Goal: Task Accomplishment & Management: Complete application form

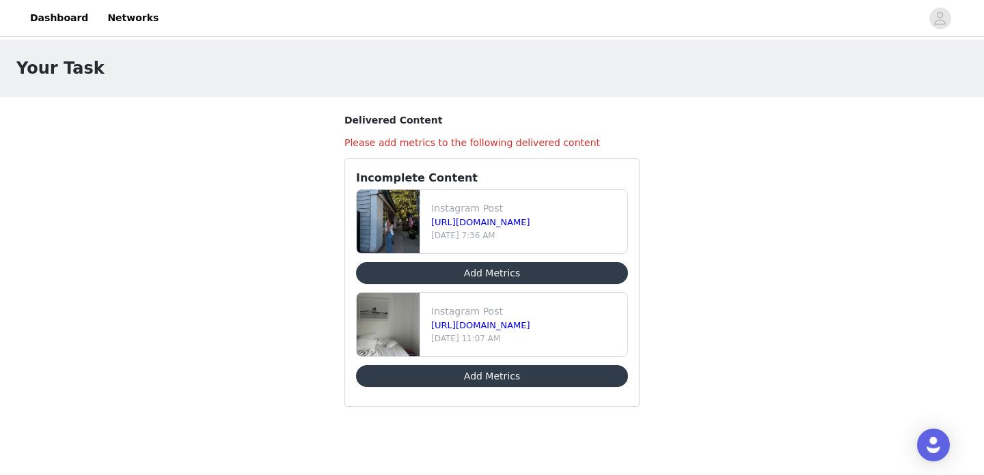
click at [495, 279] on button "Add Metrics" at bounding box center [492, 273] width 272 height 22
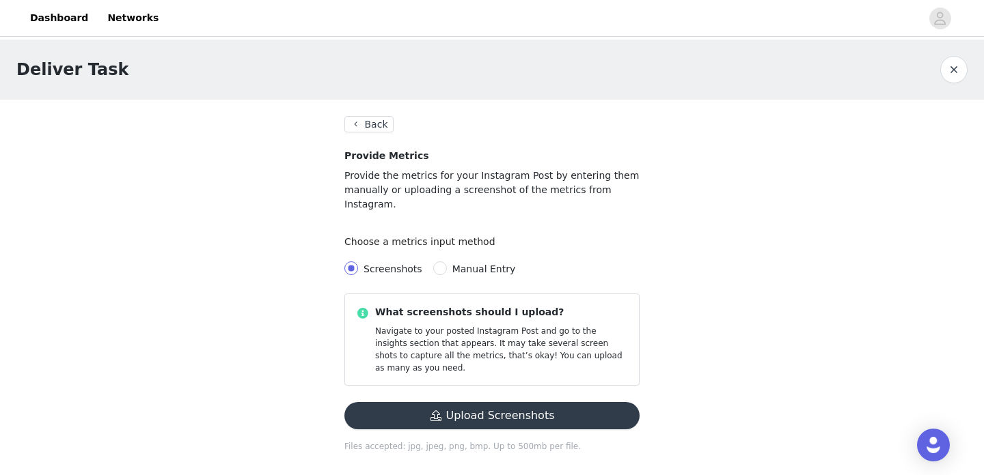
click at [455, 264] on span "Manual Entry" at bounding box center [484, 269] width 64 height 11
click at [447, 262] on input "Manual Entry" at bounding box center [440, 269] width 14 height 14
radio input "true"
radio input "false"
radio input "true"
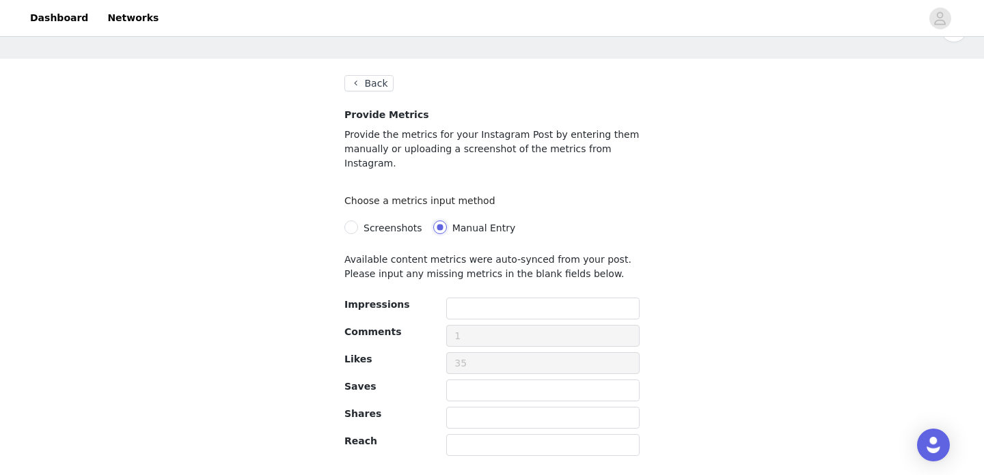
scroll to position [73, 0]
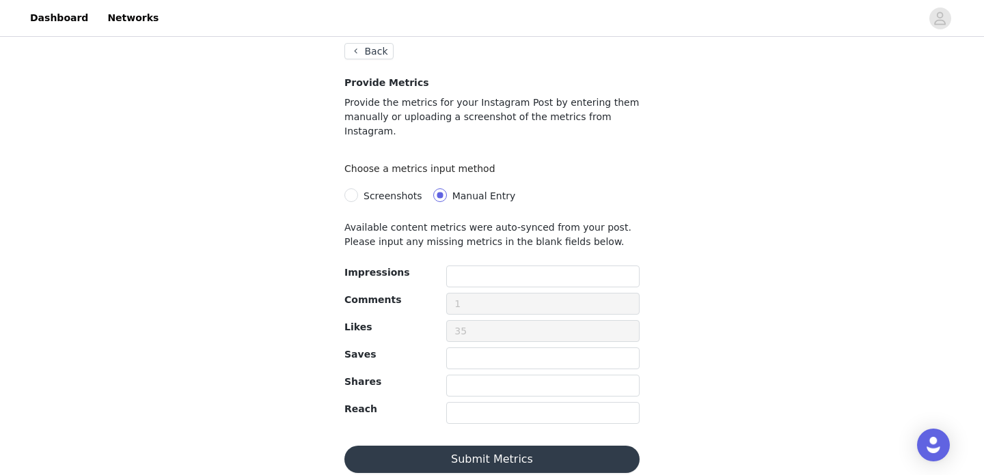
click at [372, 191] on span "Screenshots" at bounding box center [392, 196] width 59 height 11
click at [358, 189] on input "Screenshots" at bounding box center [351, 196] width 14 height 14
radio input "true"
radio input "false"
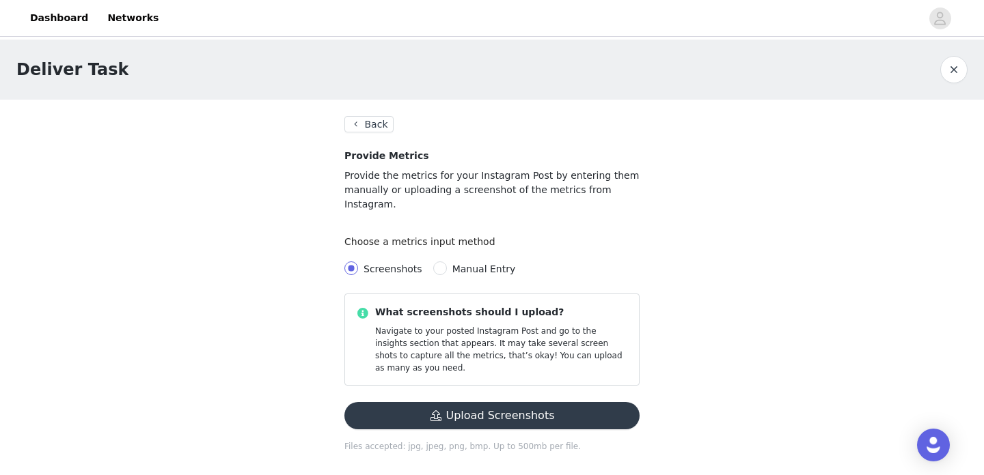
click at [510, 402] on button "Upload Screenshots" at bounding box center [491, 415] width 295 height 27
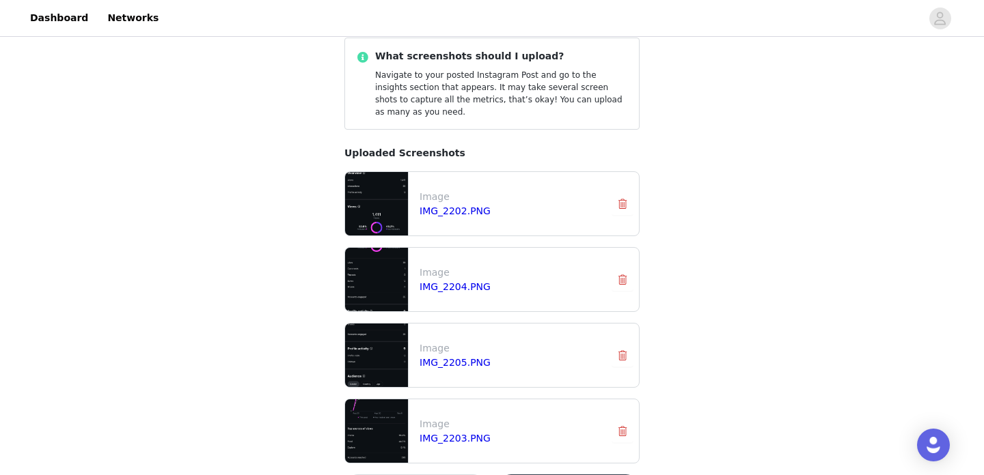
scroll to position [312, 0]
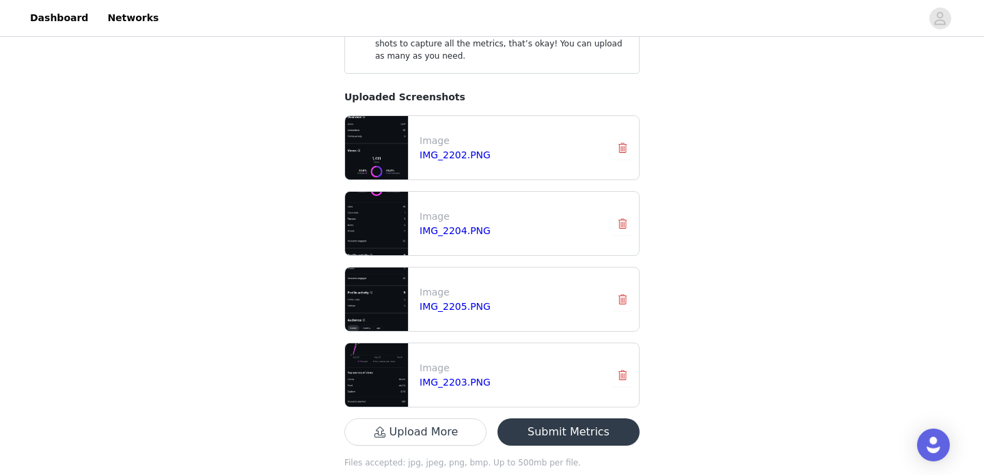
click at [553, 419] on button "Submit Metrics" at bounding box center [568, 432] width 142 height 27
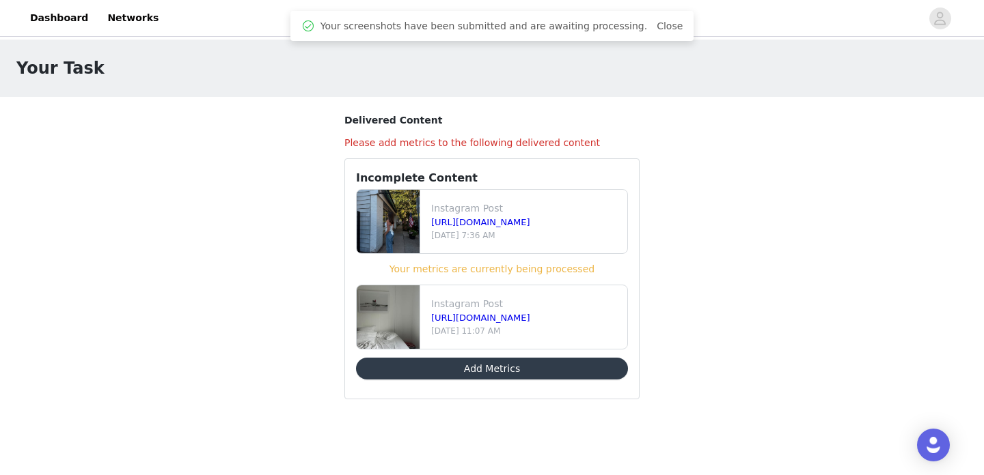
click at [548, 371] on button "Add Metrics" at bounding box center [492, 369] width 272 height 22
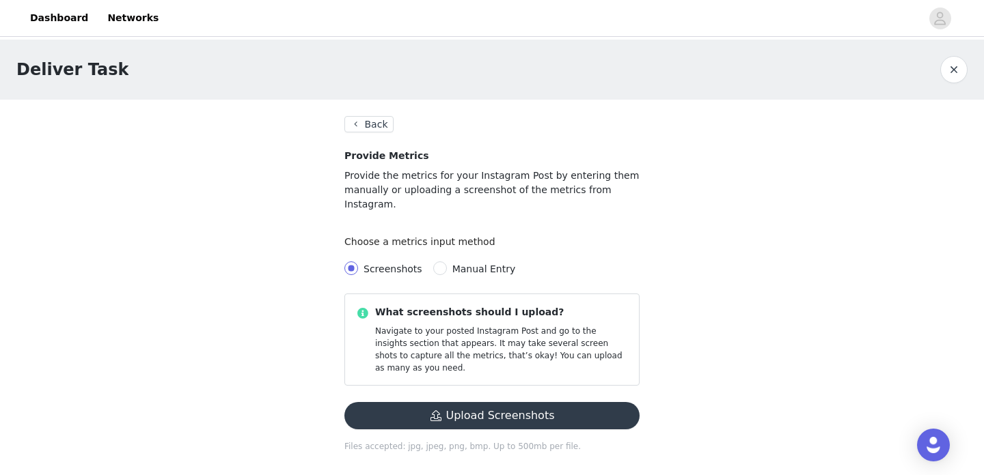
click at [468, 402] on button "Upload Screenshots" at bounding box center [491, 415] width 295 height 27
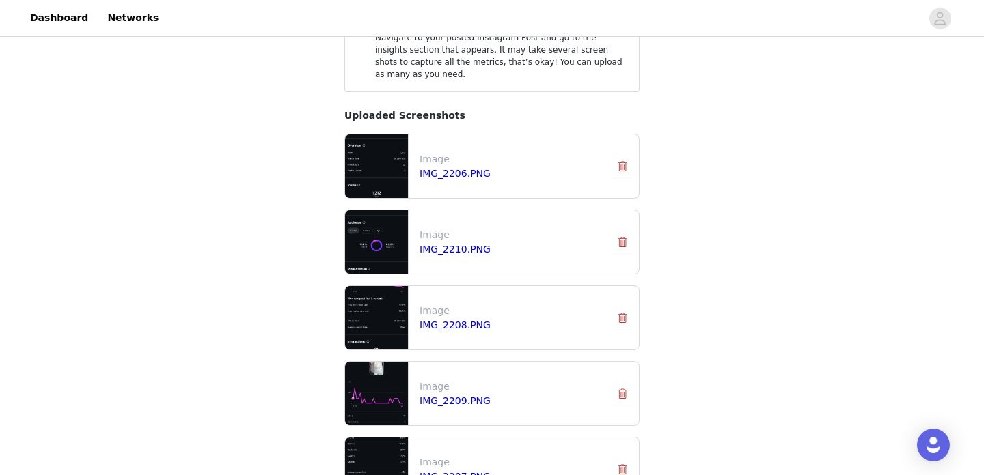
scroll to position [388, 0]
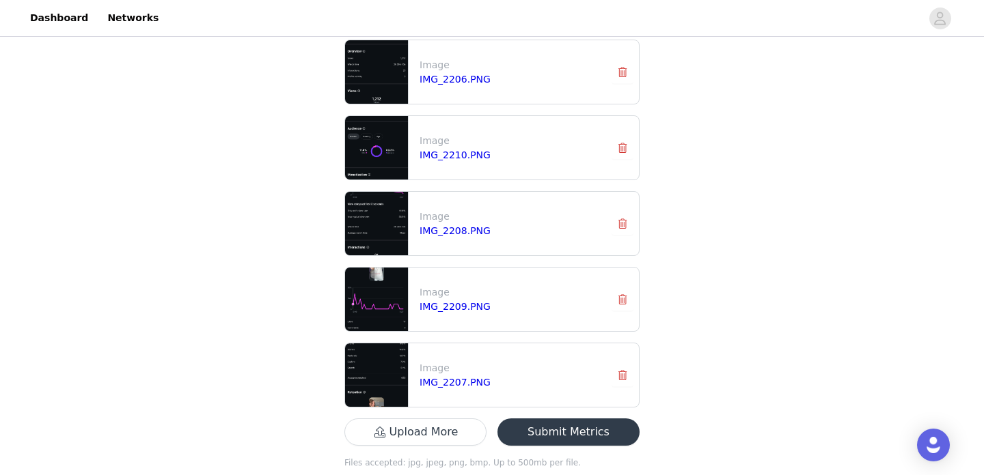
click at [594, 419] on button "Submit Metrics" at bounding box center [568, 432] width 142 height 27
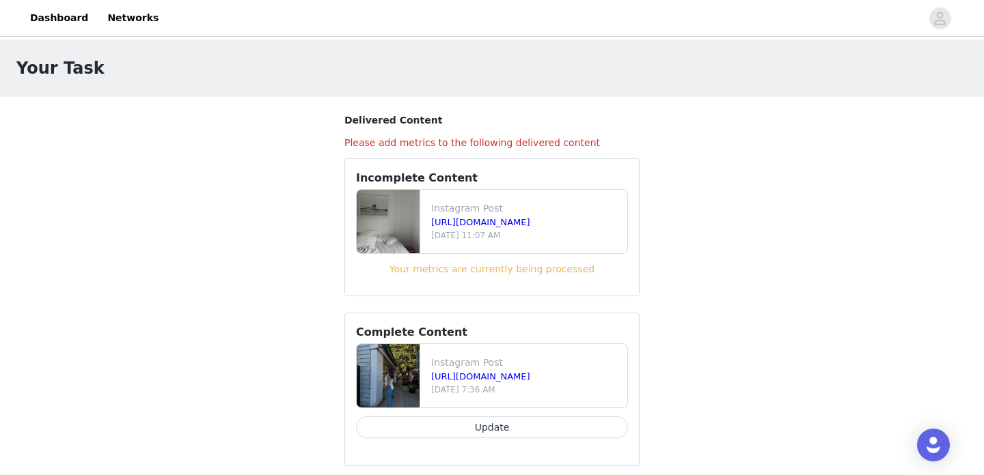
scroll to position [8, 0]
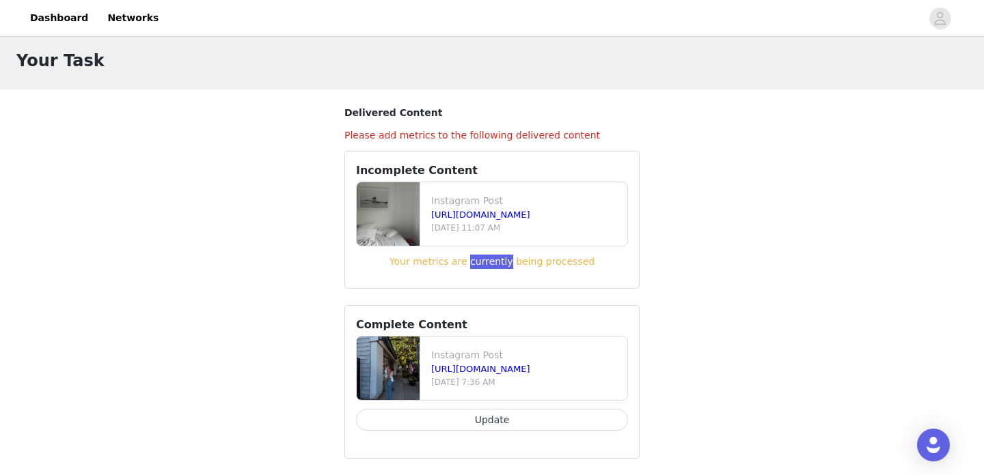
drag, startPoint x: 498, startPoint y: 258, endPoint x: 776, endPoint y: 233, distance: 279.1
click at [776, 233] on div "Your Task Delivered Content Please add metrics to the following delivered conte…" at bounding box center [492, 253] width 984 height 443
click at [488, 419] on button "Update" at bounding box center [492, 420] width 272 height 22
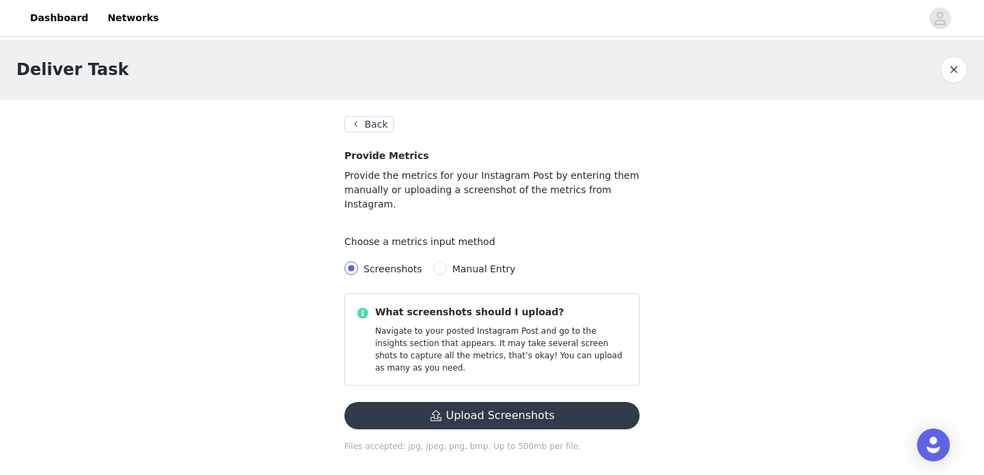
click at [377, 122] on button "Back" at bounding box center [368, 124] width 49 height 16
